Goal: Task Accomplishment & Management: Complete application form

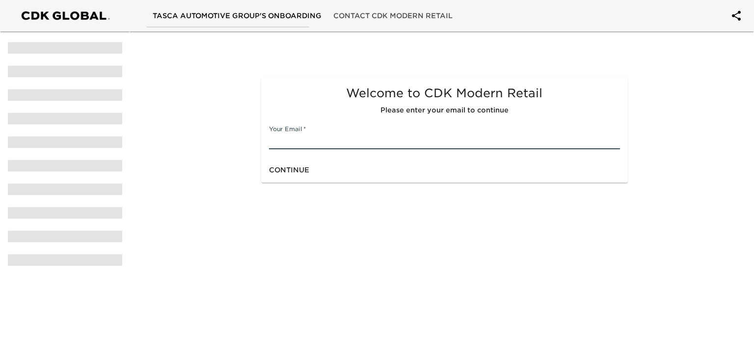
click at [330, 136] on input "text" at bounding box center [444, 141] width 350 height 16
type input "[EMAIL_ADDRESS][DOMAIN_NAME]"
click at [289, 174] on span "Continue" at bounding box center [289, 170] width 40 height 12
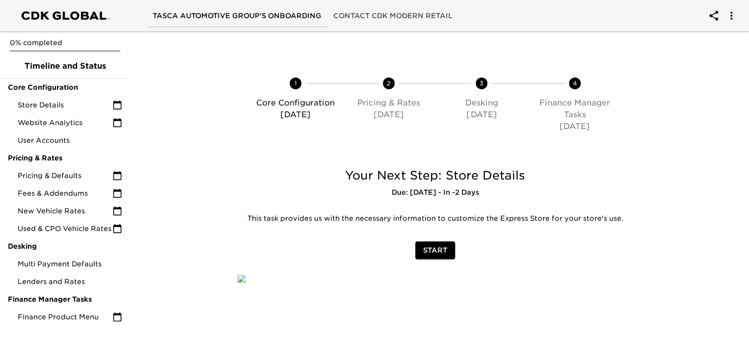
click at [432, 249] on span "Start" at bounding box center [435, 250] width 24 height 12
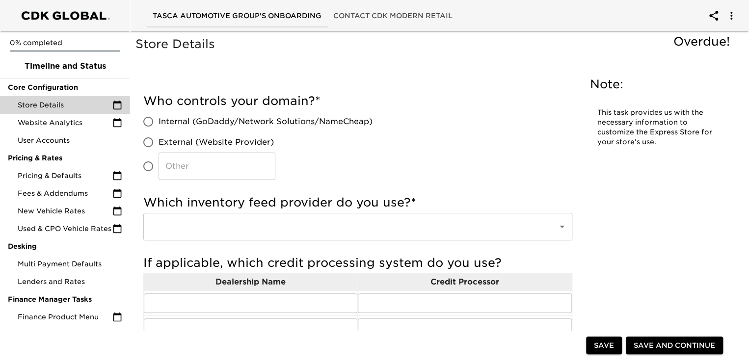
click at [221, 236] on div "​" at bounding box center [357, 226] width 429 height 27
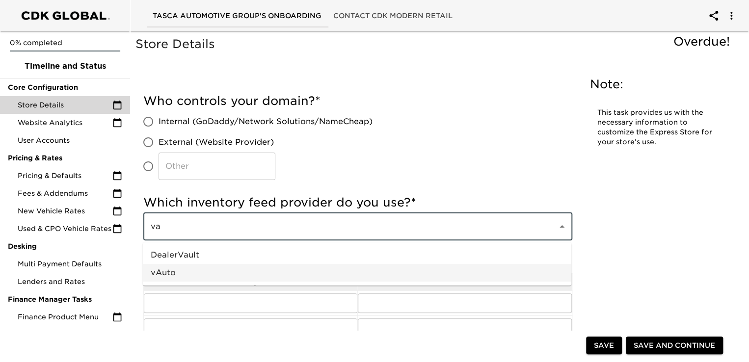
click at [173, 270] on li "vAuto" at bounding box center [357, 273] width 428 height 18
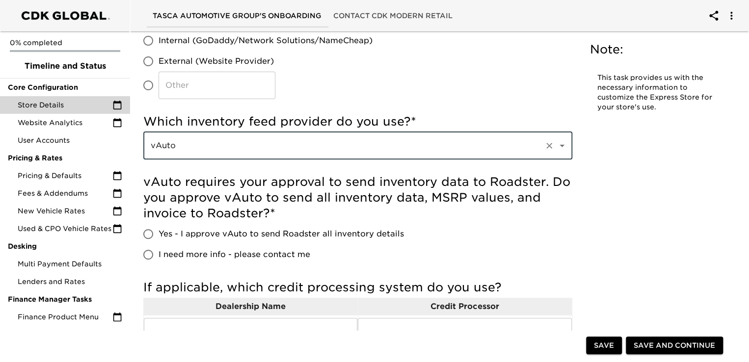
scroll to position [98, 0]
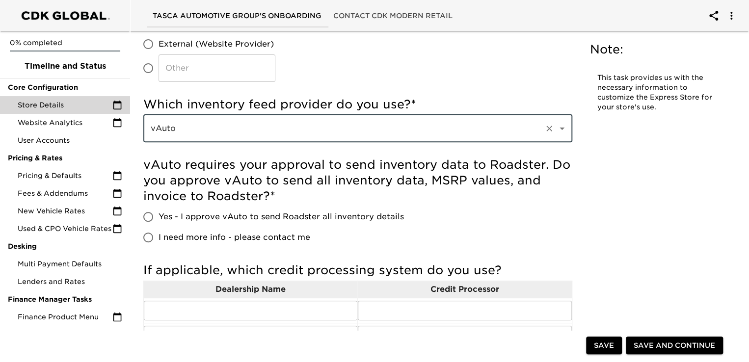
type input "vAuto"
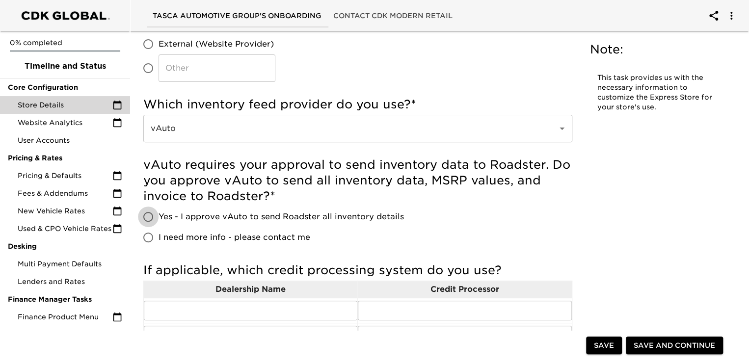
click at [151, 217] on input "Yes - I approve vAuto to send Roadster all inventory details" at bounding box center [148, 217] width 21 height 21
radio input "true"
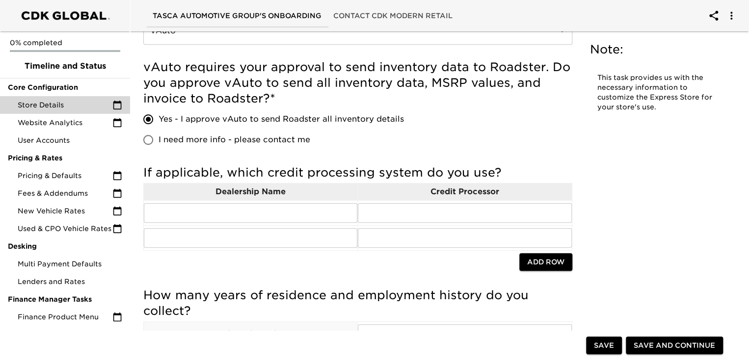
scroll to position [196, 0]
click at [390, 215] on input "text" at bounding box center [464, 213] width 213 height 20
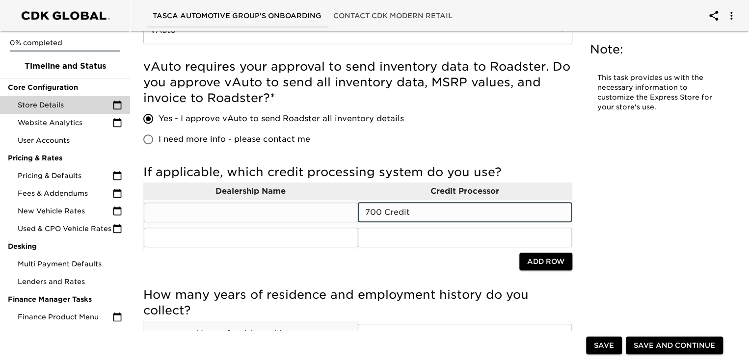
type input "700 Credit"
click at [219, 210] on input "text" at bounding box center [250, 213] width 213 height 20
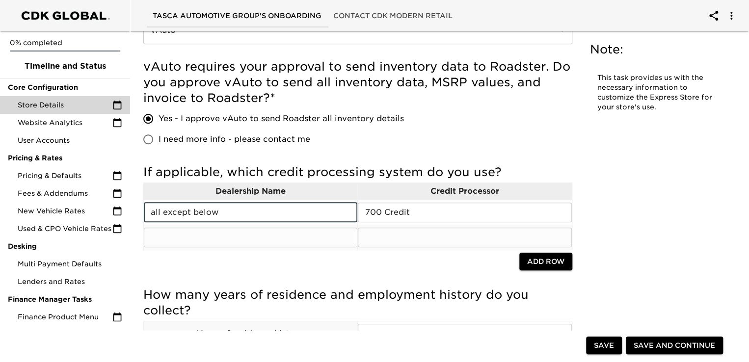
type input "all except below"
click at [181, 240] on input "text" at bounding box center [250, 238] width 213 height 20
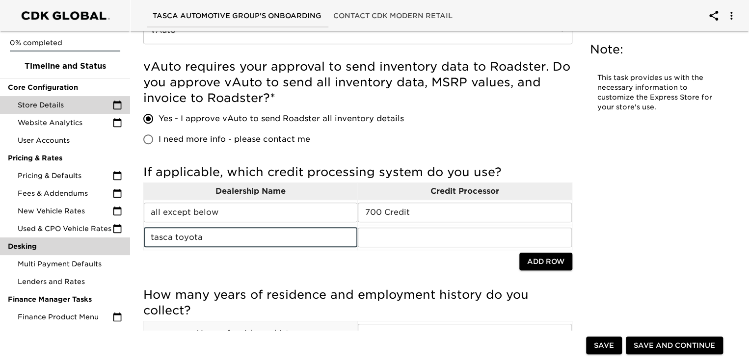
drag, startPoint x: 208, startPoint y: 236, endPoint x: 104, endPoint y: 254, distance: 105.6
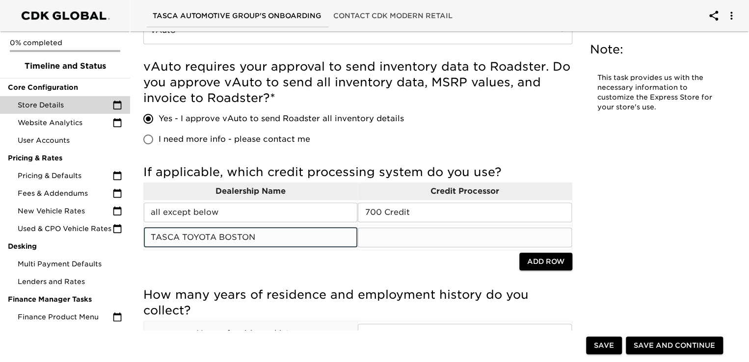
type input "TASCA TOYOTA BOSTON"
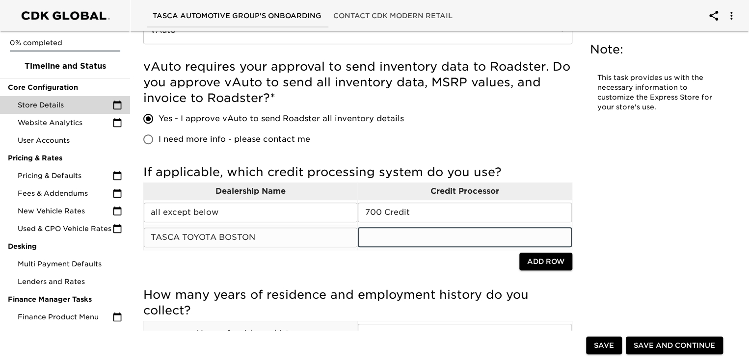
click at [377, 236] on input "text" at bounding box center [464, 238] width 213 height 20
type input "INFORMATIV"
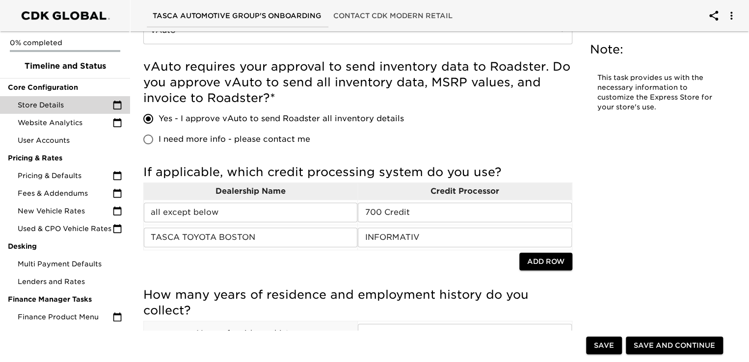
click at [447, 264] on div at bounding box center [331, 263] width 376 height 20
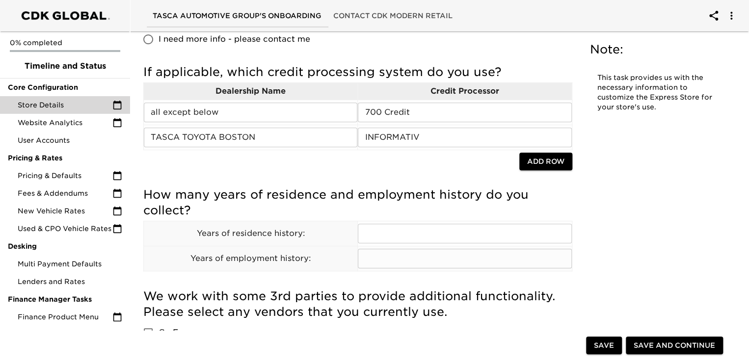
scroll to position [294, 0]
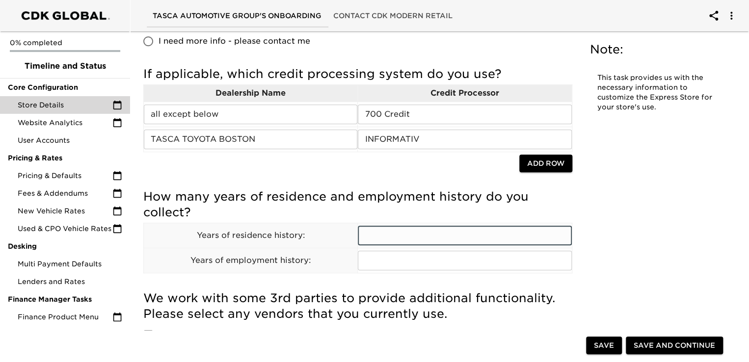
click at [377, 232] on input "text" at bounding box center [464, 236] width 213 height 20
type input "2"
click at [377, 262] on input "text" at bounding box center [464, 261] width 213 height 20
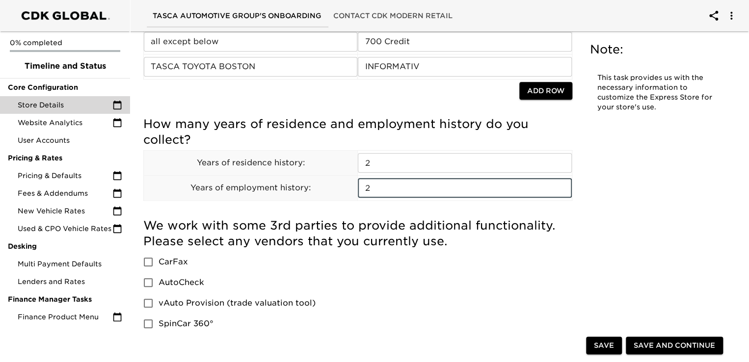
scroll to position [393, 0]
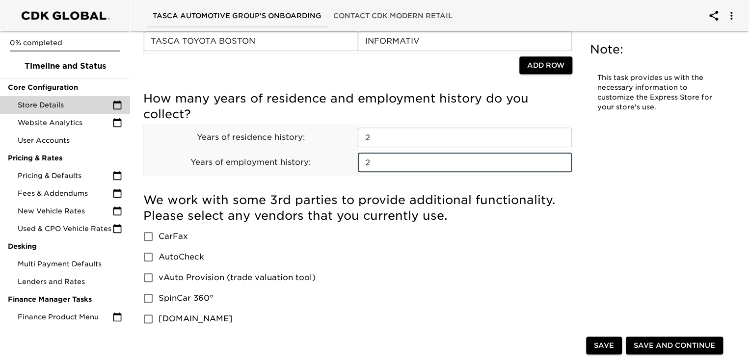
type input "2"
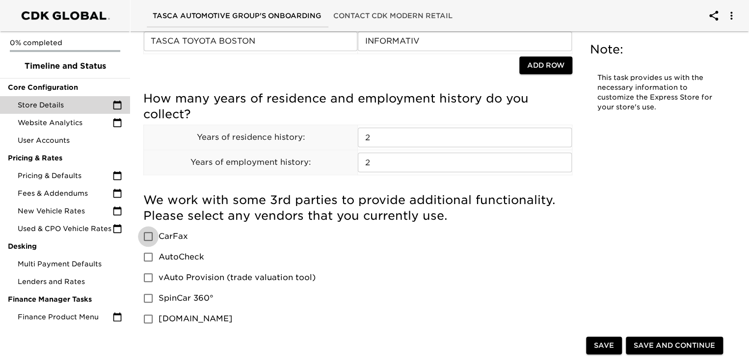
click at [145, 236] on input "CarFax" at bounding box center [148, 236] width 21 height 21
checkbox input "true"
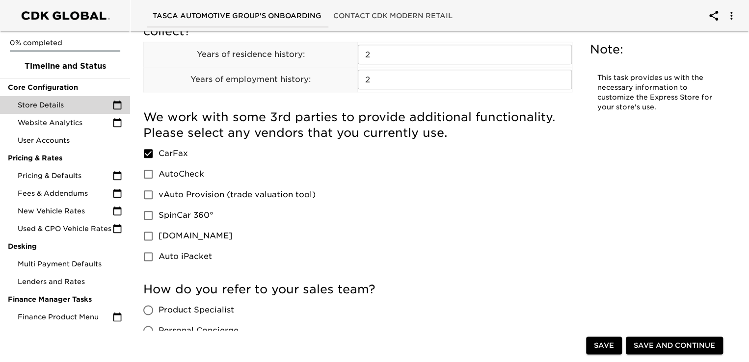
scroll to position [491, 0]
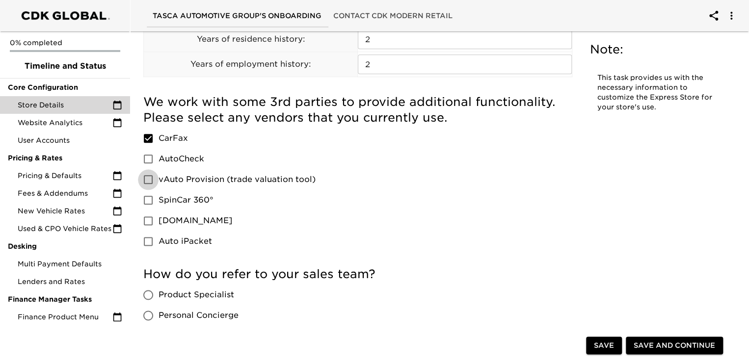
click at [148, 178] on input "vAuto Provision (trade valuation tool)" at bounding box center [148, 179] width 21 height 21
checkbox input "true"
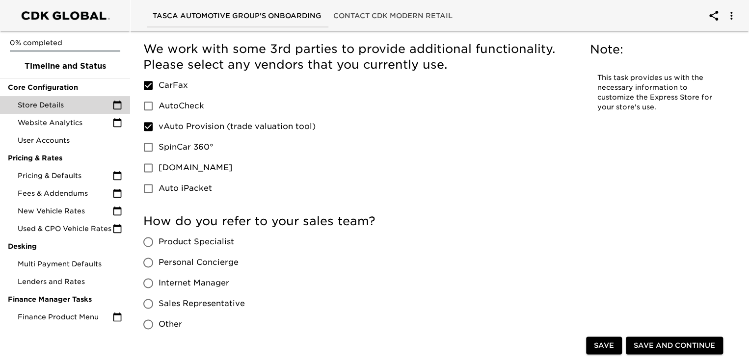
scroll to position [638, 0]
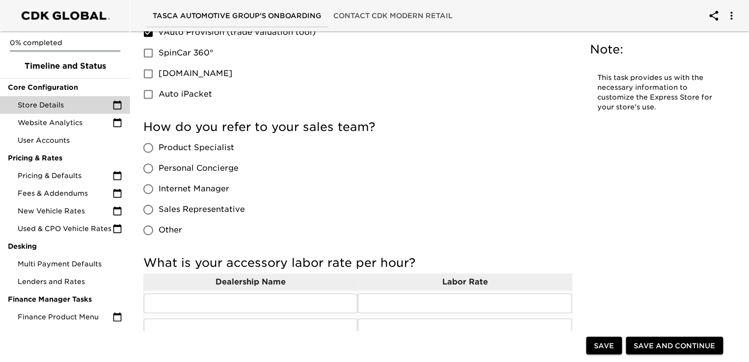
click at [147, 231] on input "Other" at bounding box center [148, 230] width 21 height 21
radio input "true"
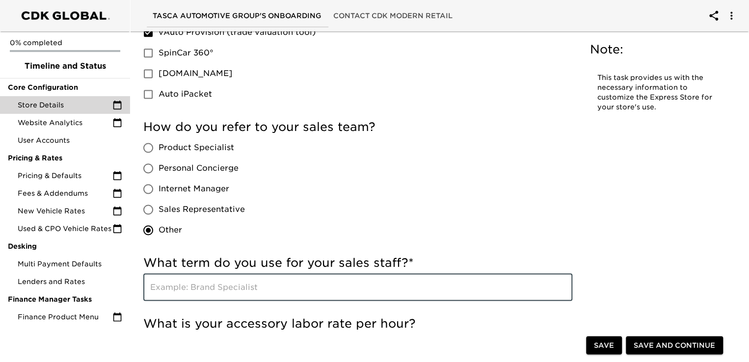
click at [170, 285] on input "text" at bounding box center [357, 286] width 429 height 27
type input "s"
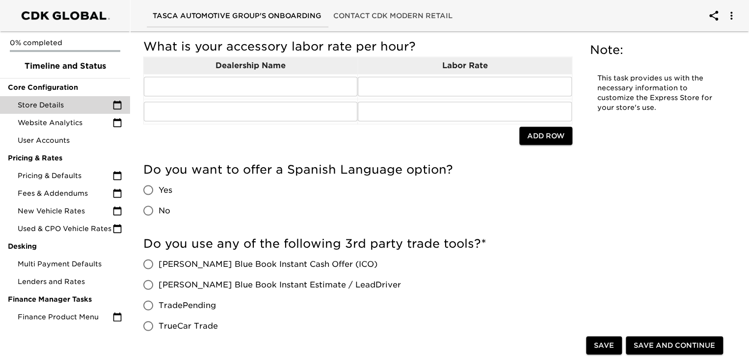
scroll to position [932, 0]
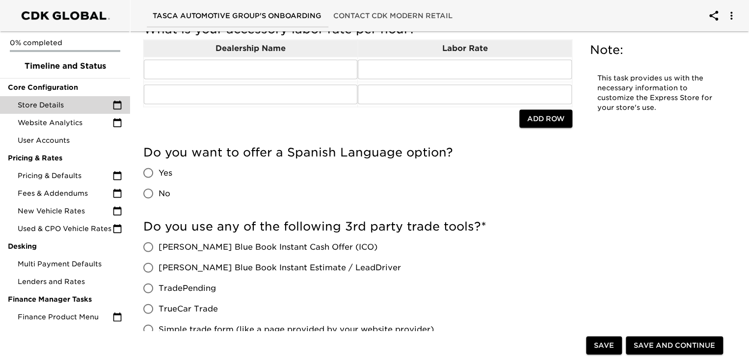
type input "Sales Consultants"
click at [150, 190] on input "No" at bounding box center [148, 193] width 21 height 21
radio input "true"
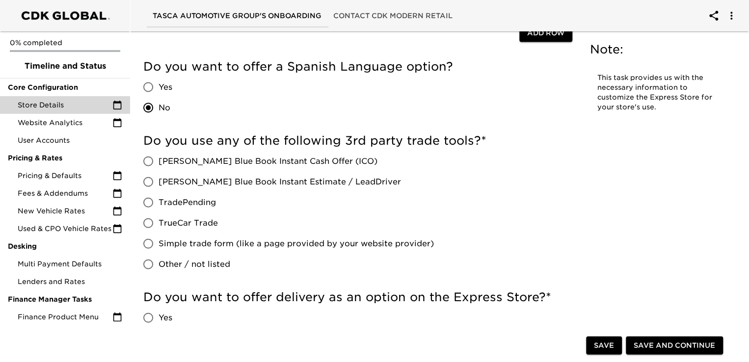
scroll to position [1030, 0]
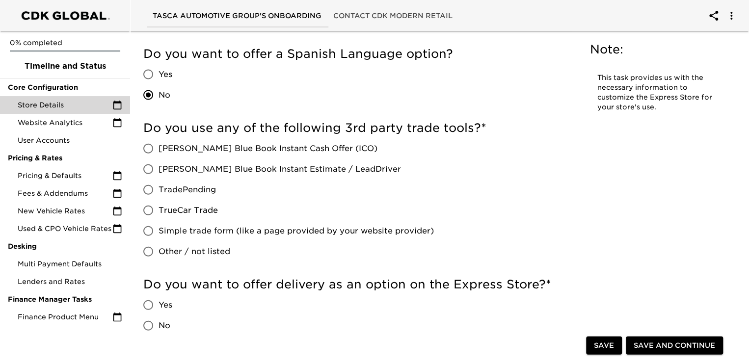
click at [147, 146] on input "[PERSON_NAME] Blue Book Instant Cash Offer (ICO)" at bounding box center [148, 148] width 21 height 21
radio input "true"
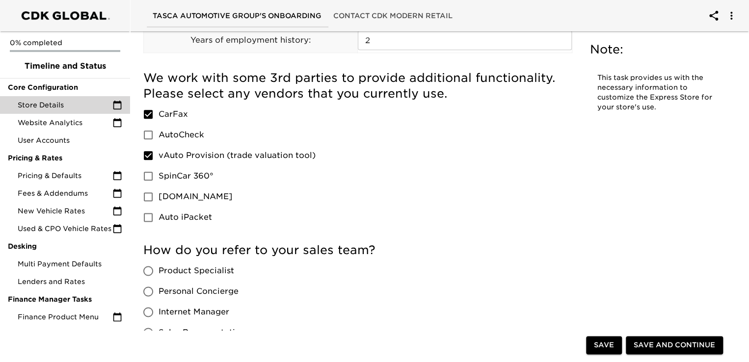
scroll to position [442, 0]
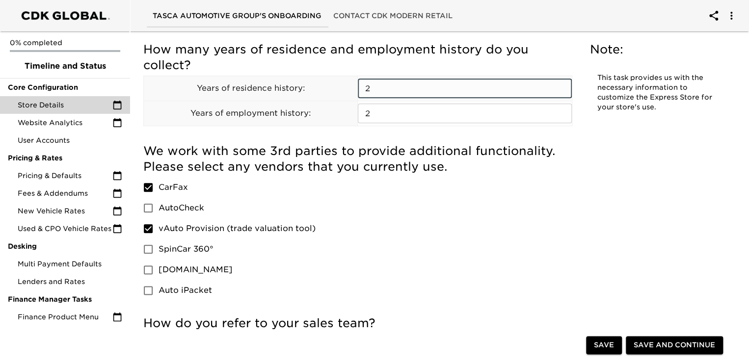
drag, startPoint x: 379, startPoint y: 87, endPoint x: 360, endPoint y: 91, distance: 19.0
click at [360, 91] on input "2" at bounding box center [464, 89] width 213 height 20
type input "5"
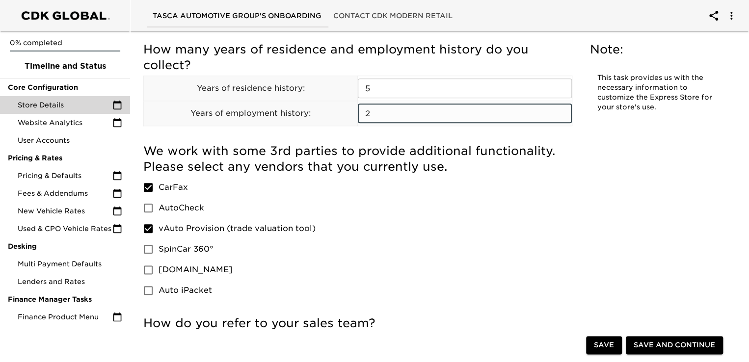
drag, startPoint x: 374, startPoint y: 115, endPoint x: 352, endPoint y: 122, distance: 23.6
click at [352, 122] on tr "Years of employment history: 2 ​" at bounding box center [358, 113] width 428 height 25
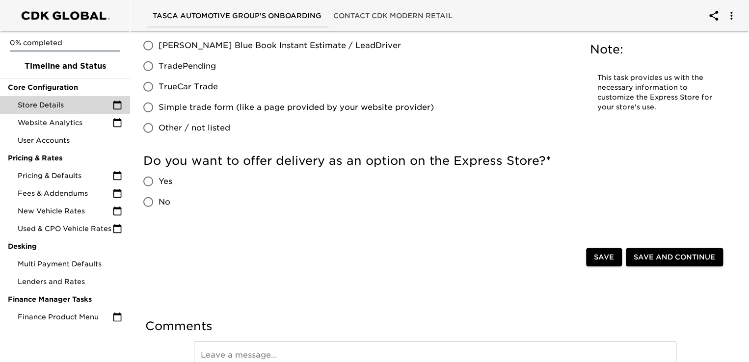
scroll to position [1178, 0]
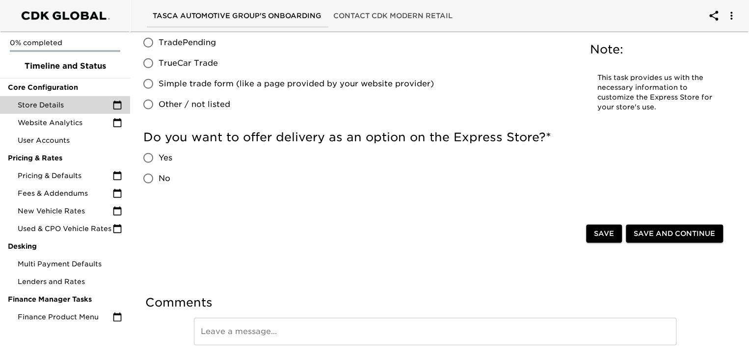
type input "5"
click at [149, 177] on input "No" at bounding box center [148, 178] width 21 height 21
radio input "true"
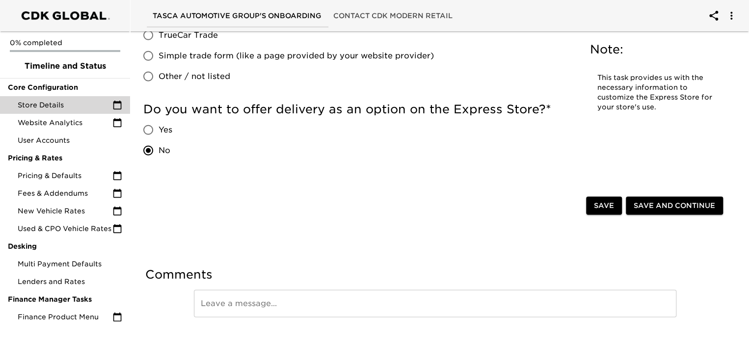
click at [676, 203] on span "Save and Continue" at bounding box center [673, 206] width 81 height 12
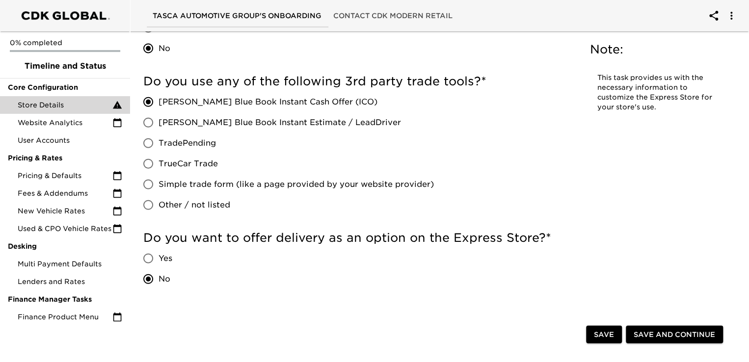
scroll to position [1178, 0]
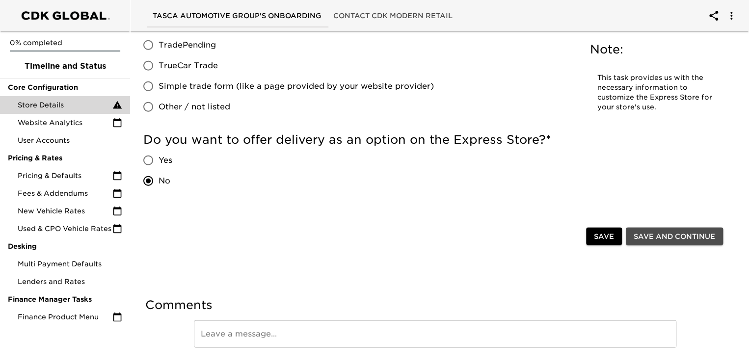
click at [667, 238] on span "Save and Continue" at bounding box center [673, 237] width 81 height 12
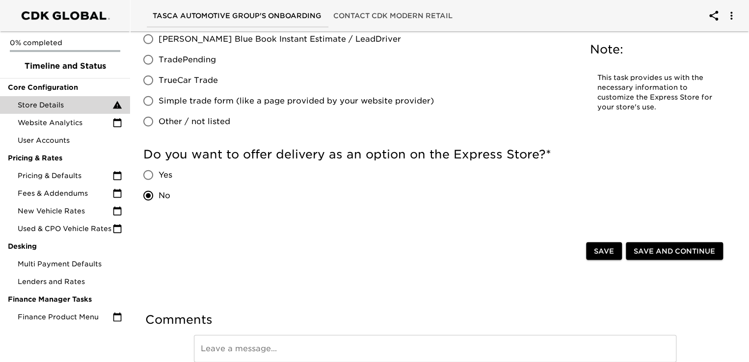
scroll to position [1110, 0]
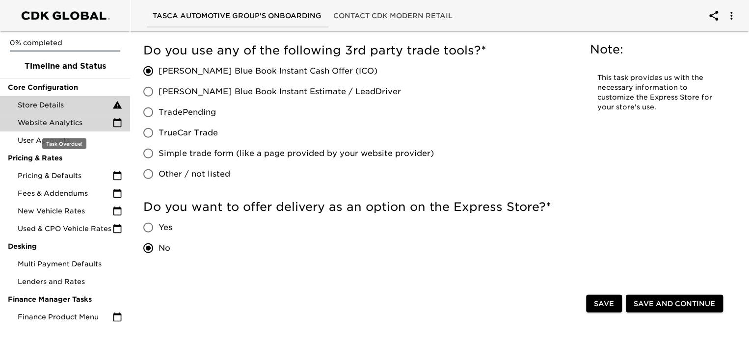
click at [52, 122] on span "Website Analytics" at bounding box center [65, 123] width 95 height 10
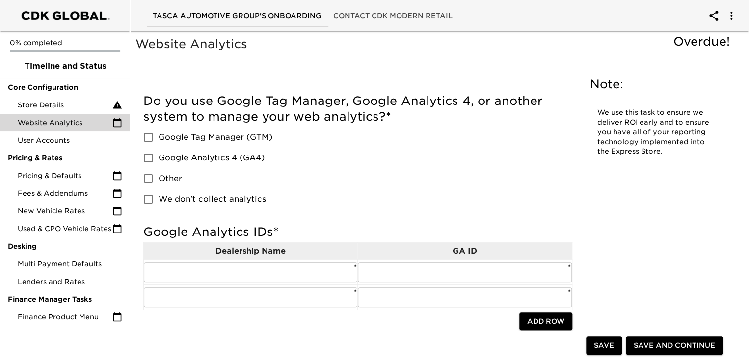
scroll to position [49, 0]
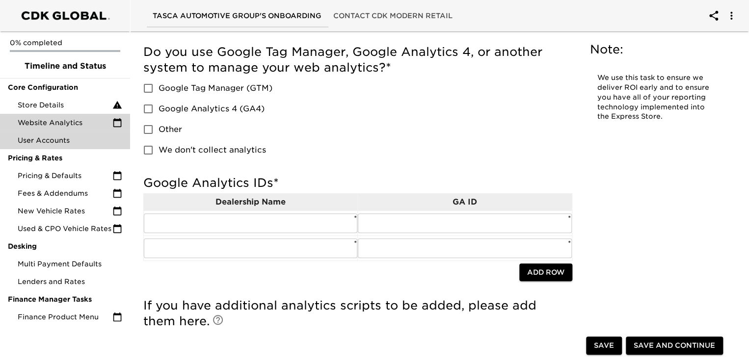
click at [32, 137] on span "User Accounts" at bounding box center [70, 140] width 105 height 10
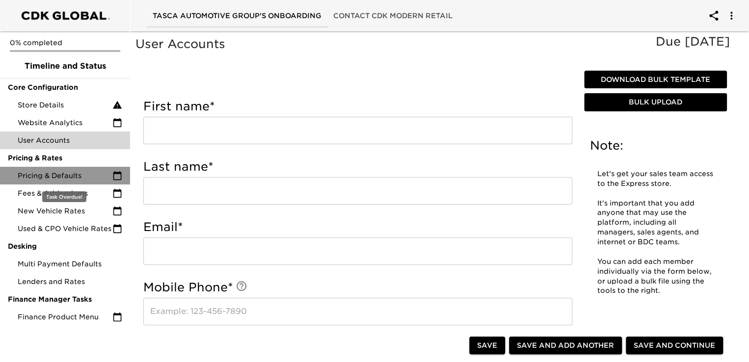
click at [71, 174] on span "Pricing & Defaults" at bounding box center [65, 176] width 95 height 10
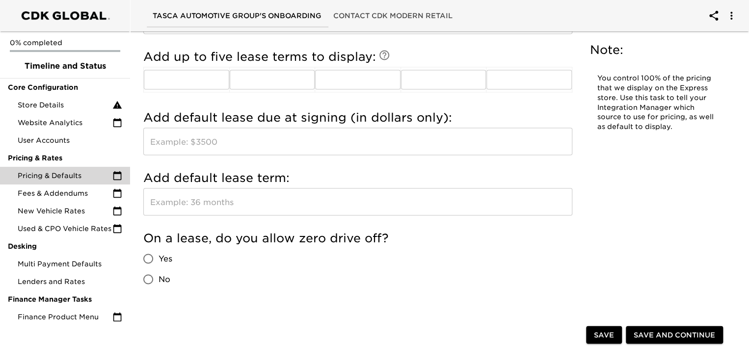
scroll to position [932, 0]
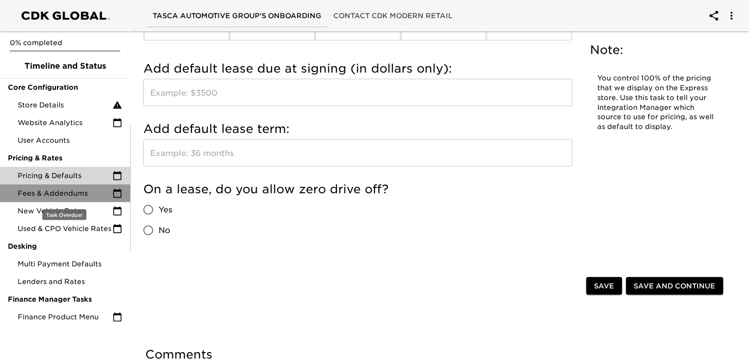
click at [49, 194] on span "Fees & Addendums" at bounding box center [65, 193] width 95 height 10
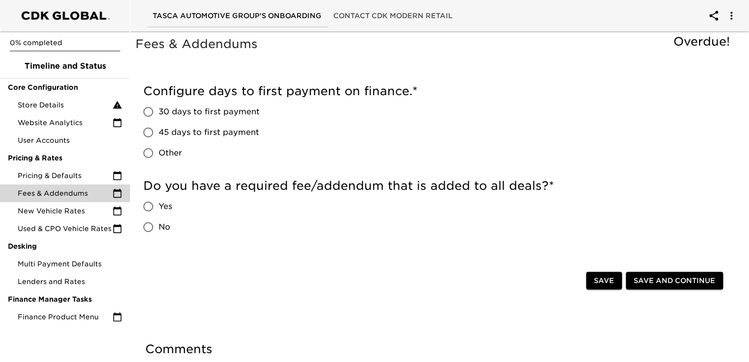
click at [149, 108] on input "30 days to first payment" at bounding box center [148, 112] width 21 height 21
radio input "true"
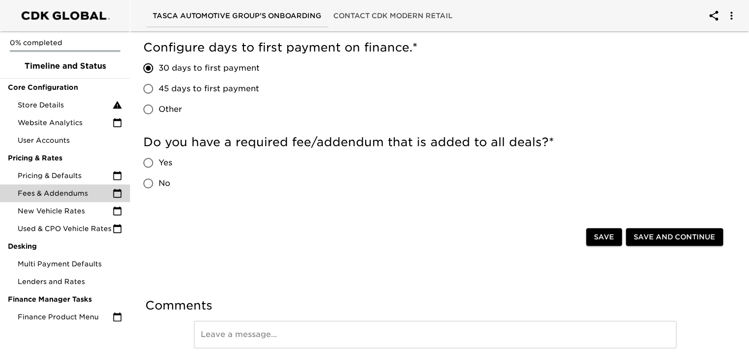
scroll to position [27, 0]
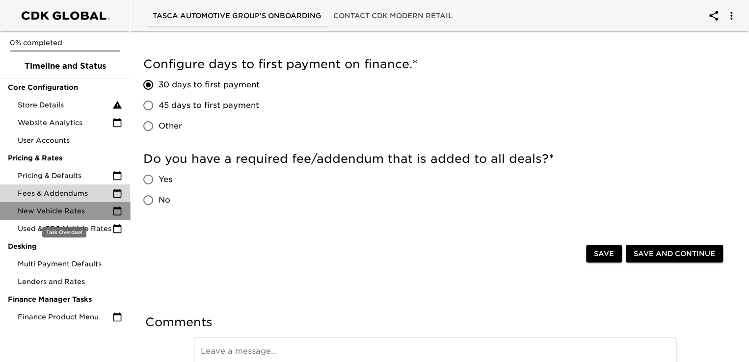
click at [37, 211] on span "New Vehicle Rates" at bounding box center [65, 211] width 95 height 10
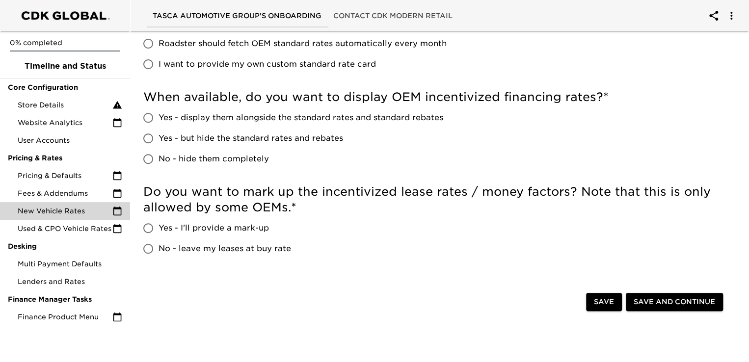
scroll to position [147, 0]
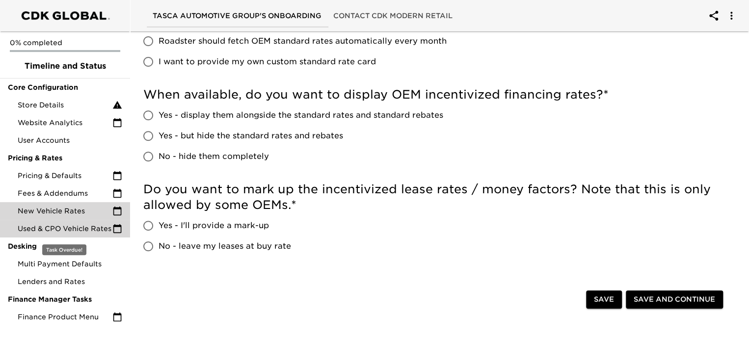
click at [62, 226] on span "Used & CPO Vehicle Rates" at bounding box center [65, 229] width 95 height 10
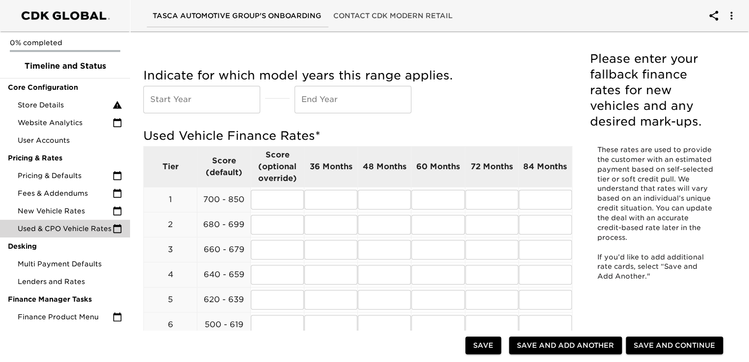
scroll to position [49, 0]
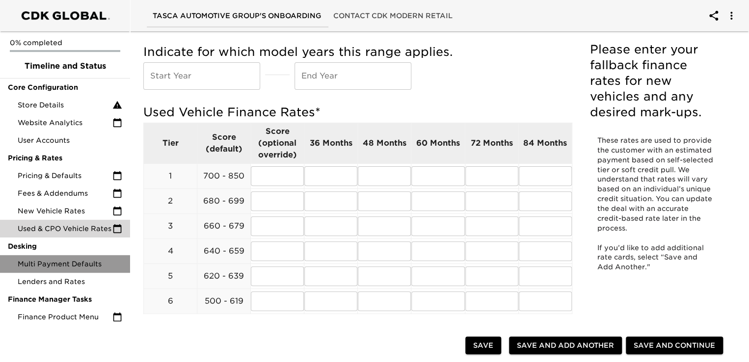
click at [73, 265] on span "Multi Payment Defaults" at bounding box center [70, 264] width 105 height 10
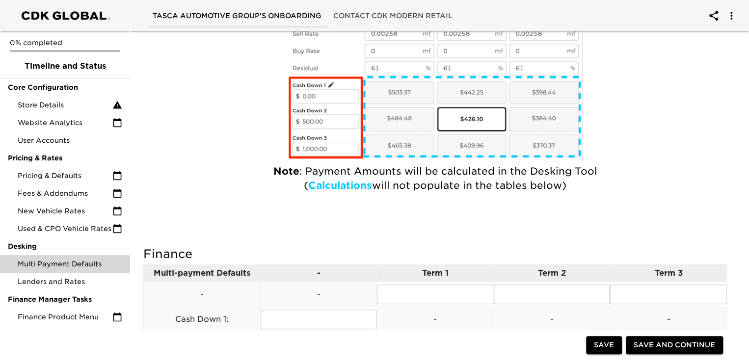
scroll to position [147, 0]
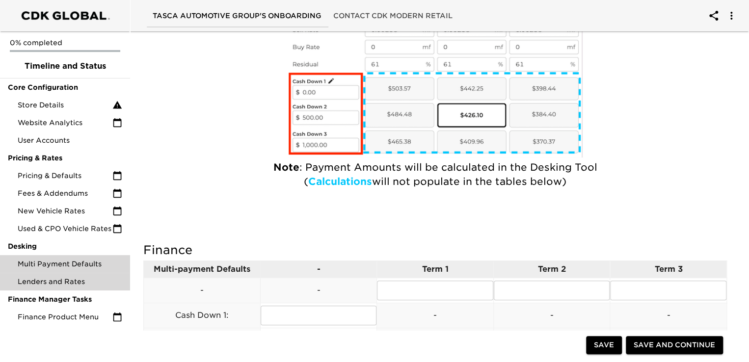
click at [54, 283] on span "Lenders and Rates" at bounding box center [70, 282] width 105 height 10
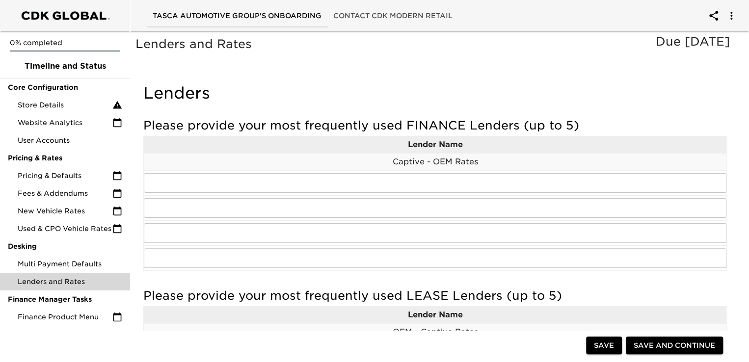
click at [288, 161] on p "Captive - OEM Rates" at bounding box center [435, 162] width 582 height 12
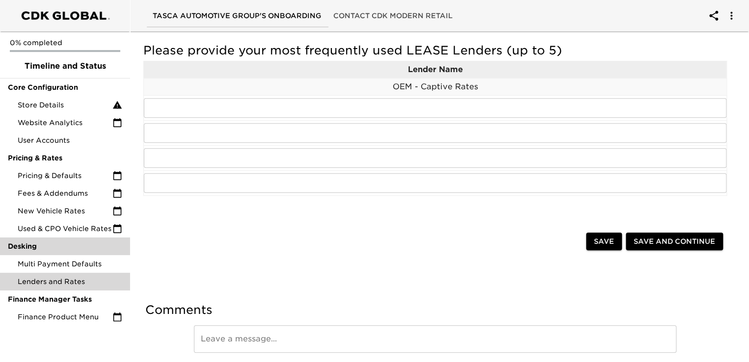
scroll to position [281, 0]
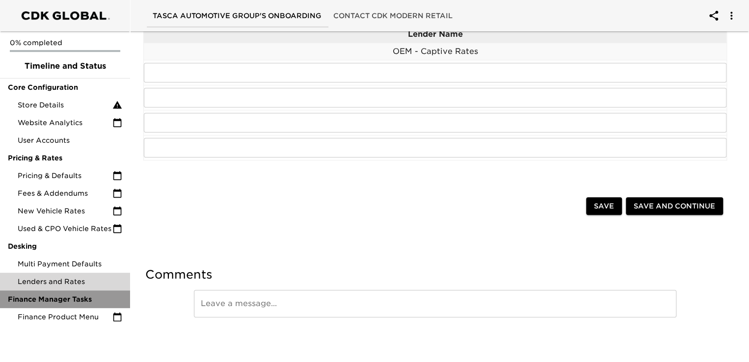
click at [63, 299] on span "Finance Manager Tasks" at bounding box center [65, 299] width 114 height 10
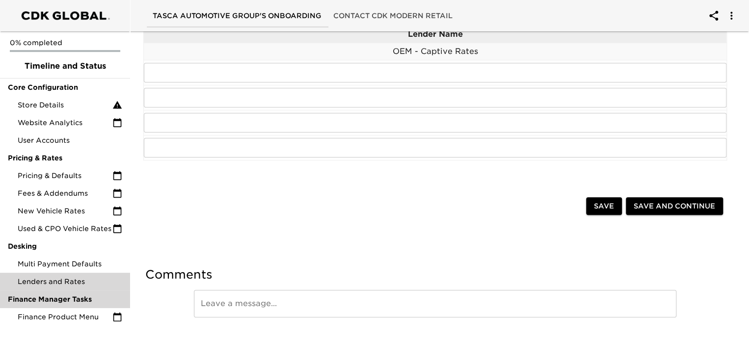
scroll to position [0, 0]
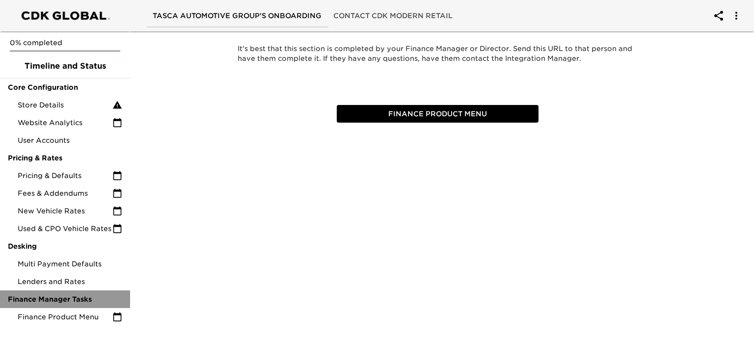
click at [60, 301] on span "Finance Manager Tasks" at bounding box center [65, 299] width 114 height 10
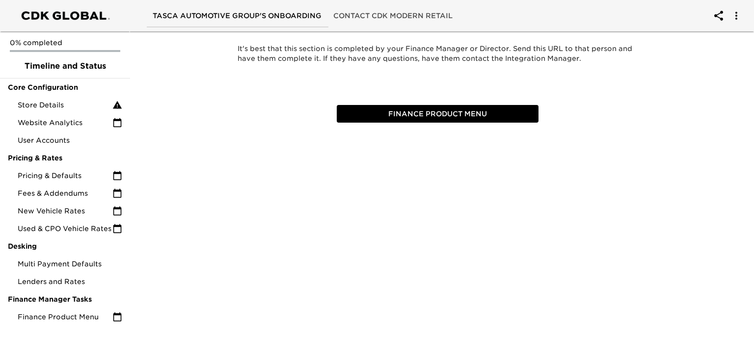
click at [425, 112] on span "Finance Product Menu" at bounding box center [436, 114] width 193 height 12
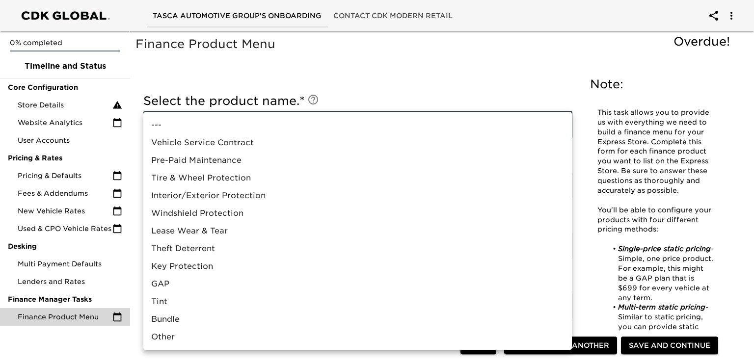
click at [487, 67] on div at bounding box center [377, 181] width 754 height 362
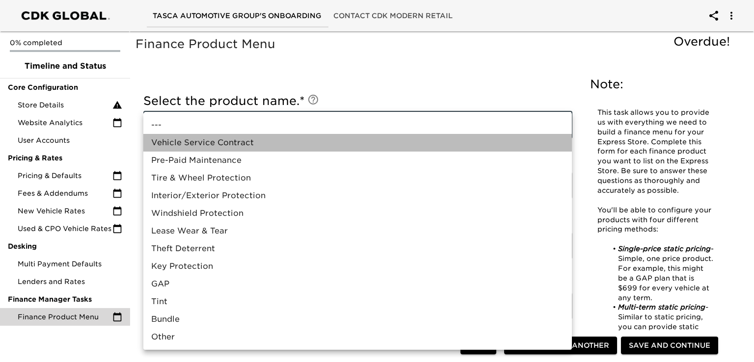
click at [237, 139] on li "Vehicle Service Contract" at bounding box center [357, 143] width 428 height 18
type input "Vehicle Service Contract"
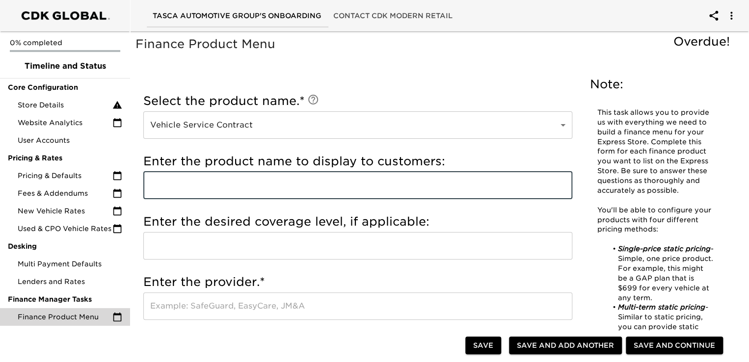
click at [195, 189] on input "text" at bounding box center [357, 185] width 429 height 27
type input "t"
type input "Triton VSC"
click at [181, 246] on input "text" at bounding box center [357, 245] width 429 height 27
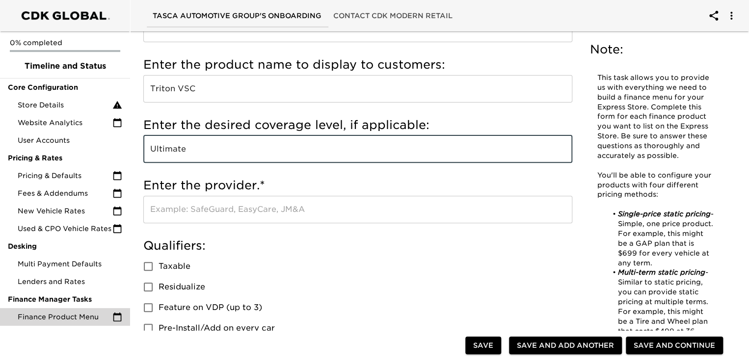
scroll to position [98, 0]
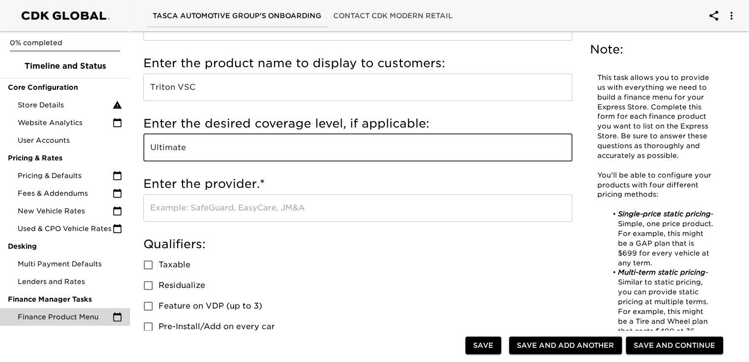
type input "Ultimate"
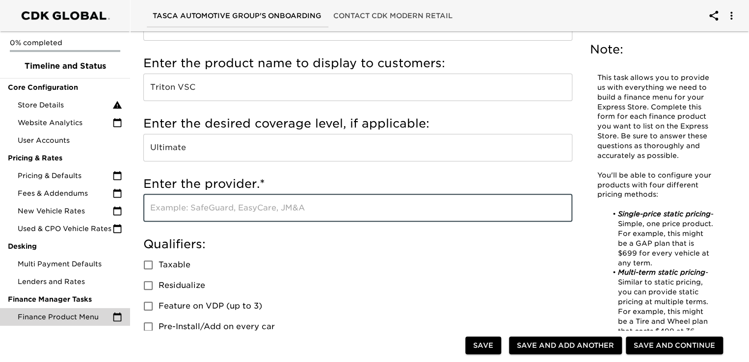
click at [205, 209] on input "text" at bounding box center [357, 207] width 429 height 27
type input "GSFS"
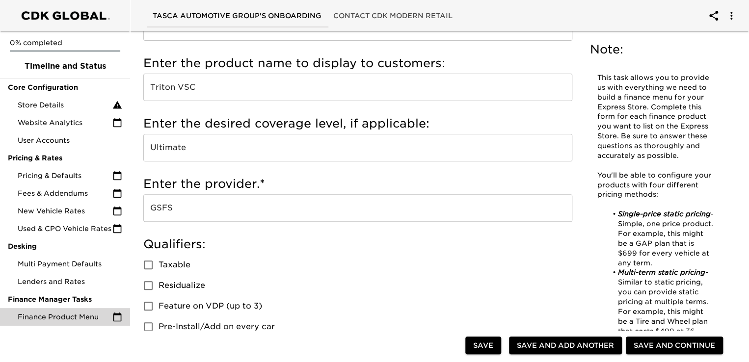
click at [316, 273] on div "Qualifiers: Taxable Residualize Feature on VDP (up to 3) Pre-Install/Add on eve…" at bounding box center [357, 286] width 429 height 101
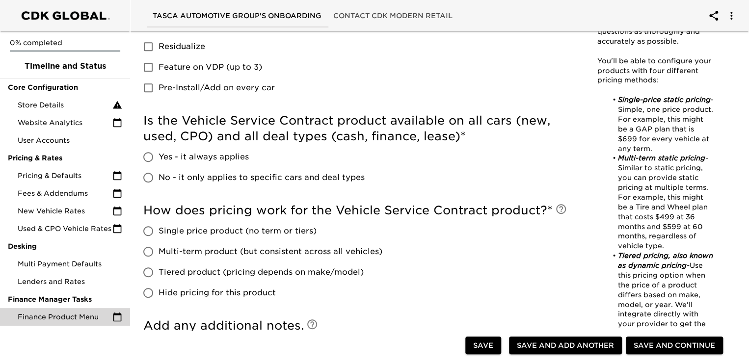
scroll to position [343, 0]
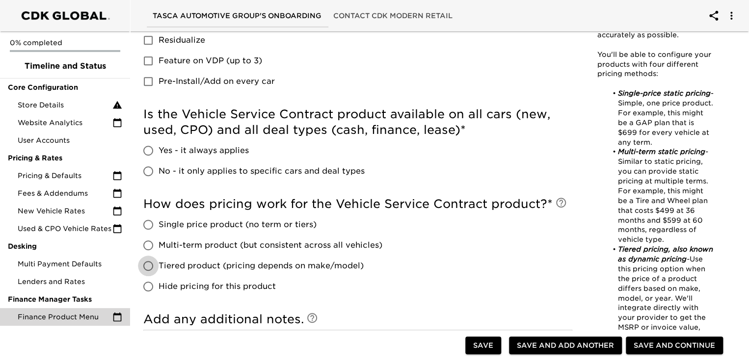
click at [145, 266] on input "Tiered product (pricing depends on make/model)" at bounding box center [148, 266] width 21 height 21
radio input "true"
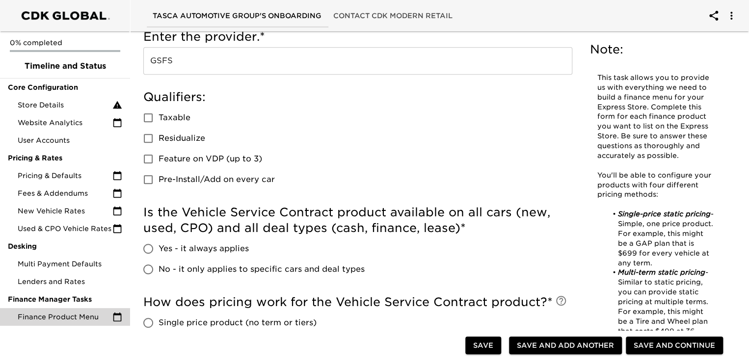
scroll to position [245, 0]
click at [150, 270] on input "No - it only applies to specific cars and deal types" at bounding box center [148, 269] width 21 height 21
radio input "true"
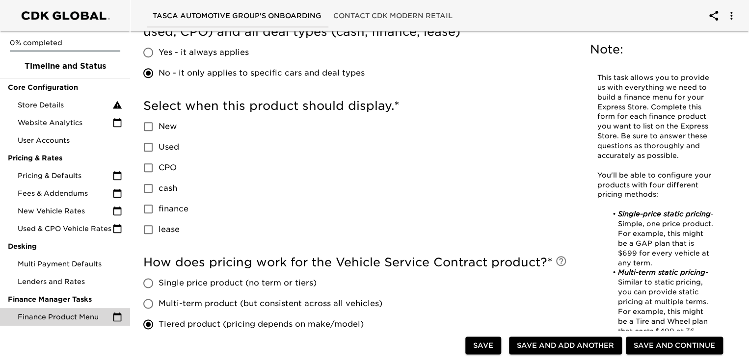
scroll to position [343, 0]
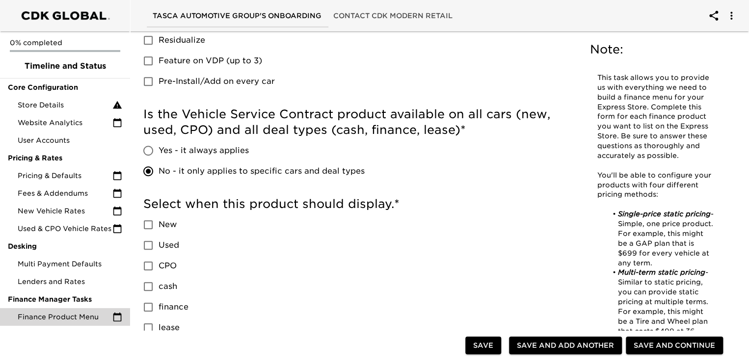
click at [146, 151] on input "Yes - it always applies" at bounding box center [148, 150] width 21 height 21
radio input "true"
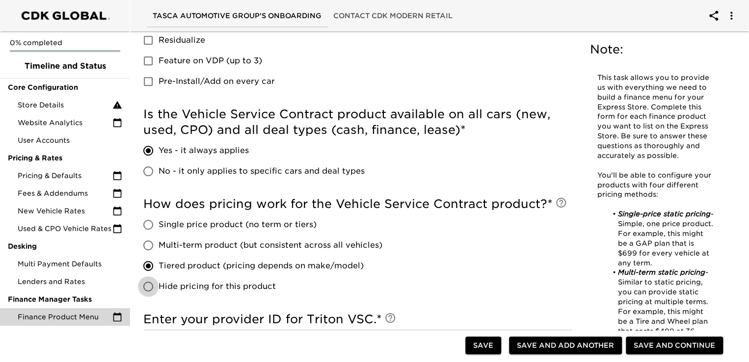
click at [151, 284] on input "Hide pricing for this product" at bounding box center [148, 286] width 21 height 21
radio input "true"
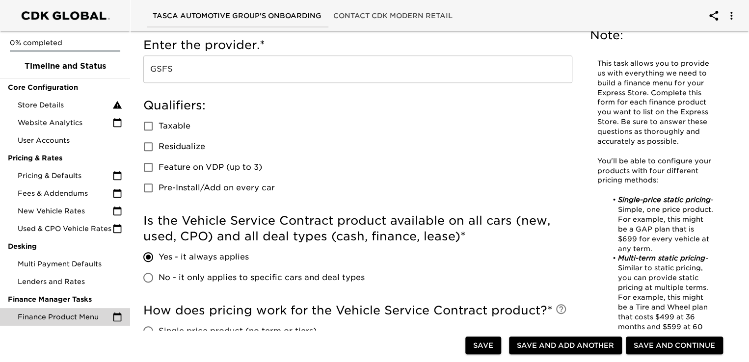
scroll to position [294, 0]
